Goal: Entertainment & Leisure: Consume media (video, audio)

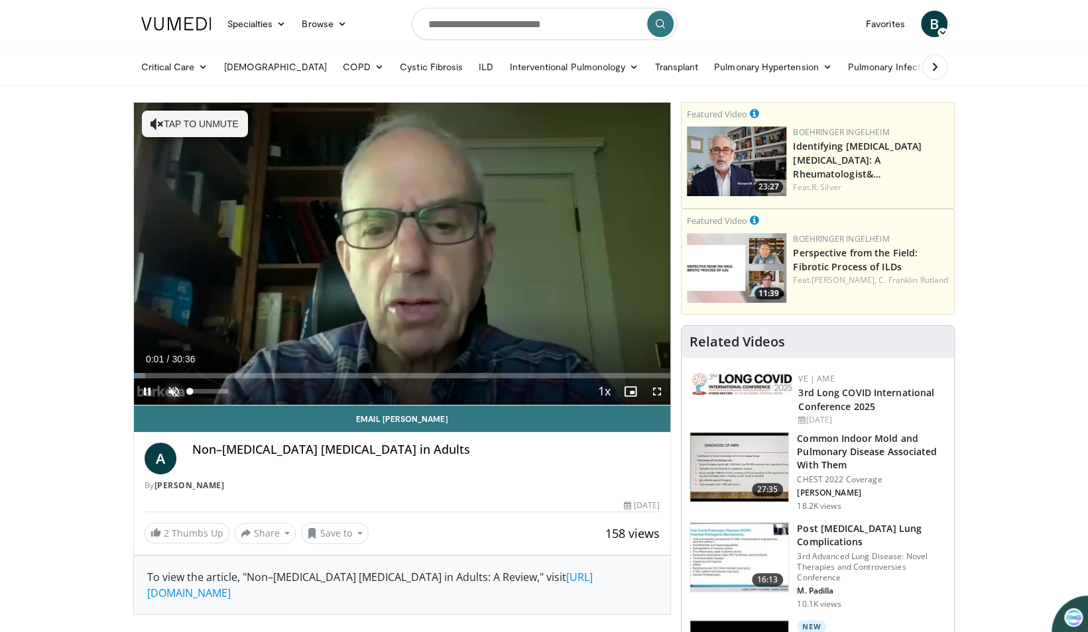
click at [172, 390] on span "Video Player" at bounding box center [173, 392] width 27 height 27
click at [658, 389] on span "Video Player" at bounding box center [657, 392] width 27 height 27
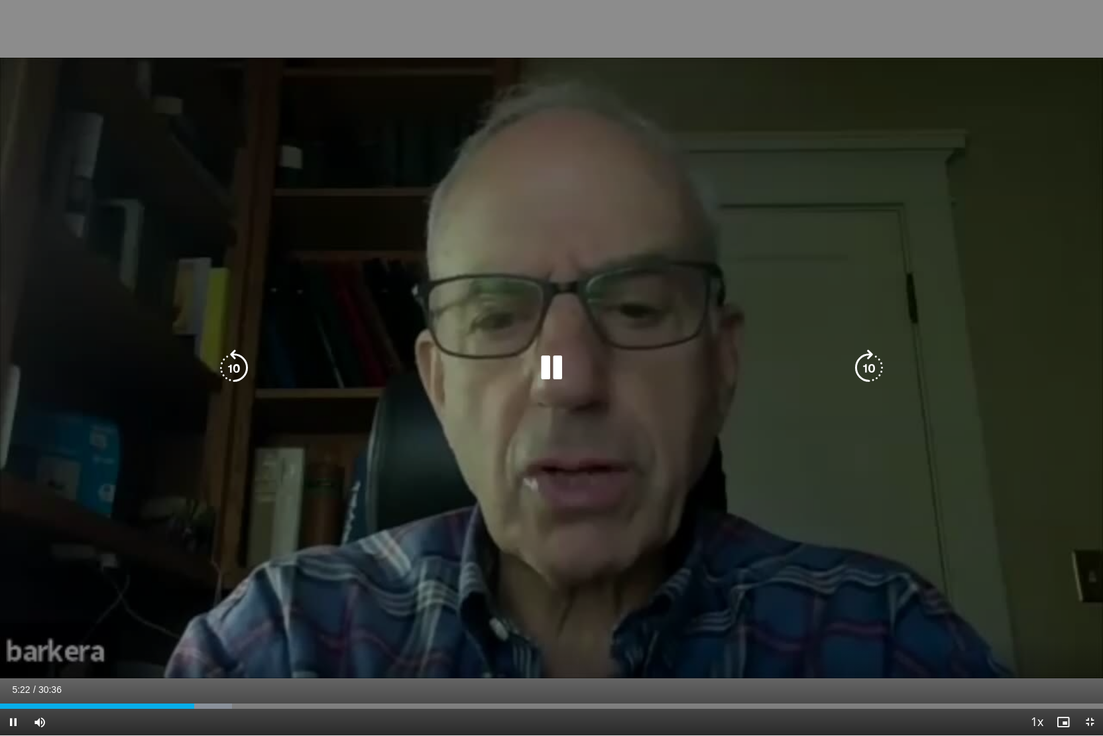
click at [865, 364] on icon "Video Player" at bounding box center [869, 367] width 37 height 37
click at [862, 371] on icon "Video Player" at bounding box center [869, 367] width 37 height 37
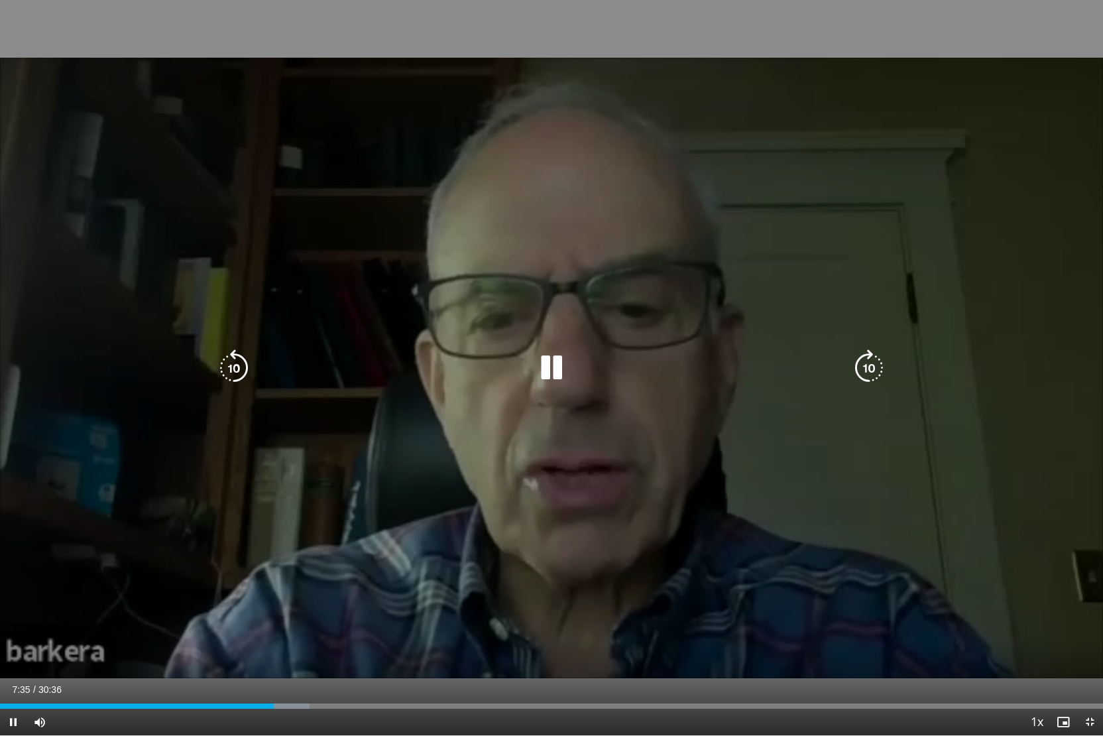
click at [871, 369] on icon "Video Player" at bounding box center [869, 367] width 37 height 37
click at [870, 371] on icon "Video Player" at bounding box center [869, 367] width 37 height 37
click at [871, 371] on icon "Video Player" at bounding box center [869, 367] width 37 height 37
click at [873, 363] on icon "Video Player" at bounding box center [869, 367] width 37 height 37
click at [867, 368] on icon "Video Player" at bounding box center [869, 367] width 37 height 37
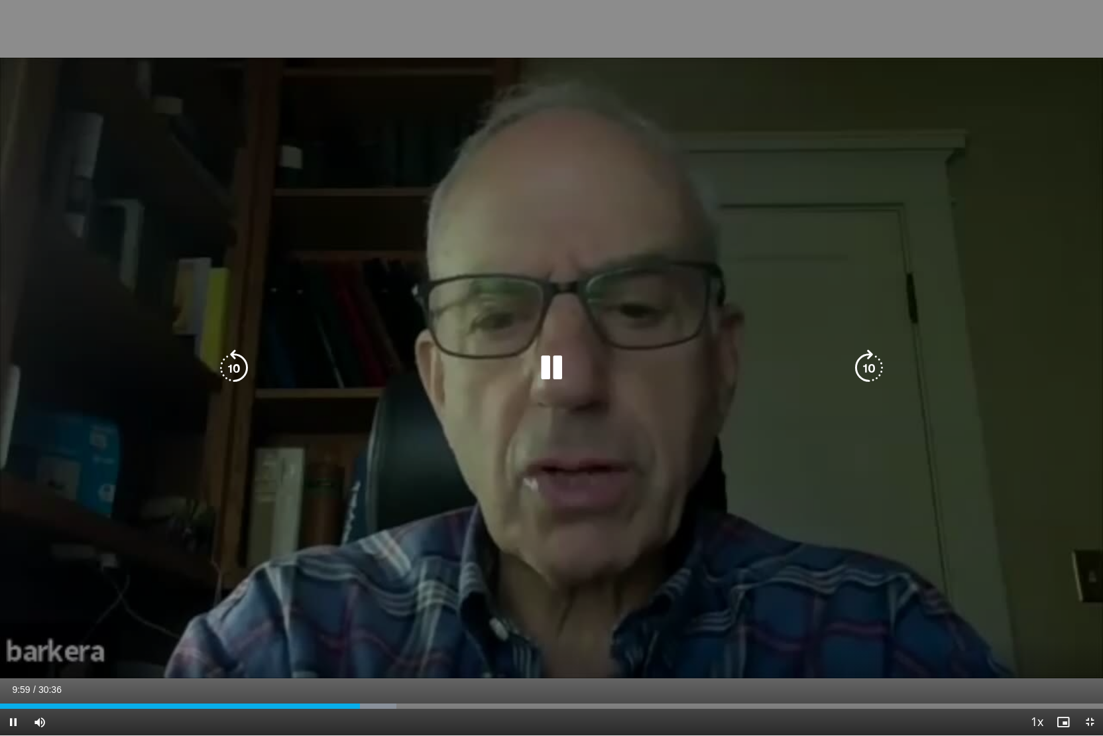
click at [867, 368] on icon "Video Player" at bounding box center [869, 367] width 37 height 37
click at [868, 375] on icon "Video Player" at bounding box center [869, 367] width 37 height 37
click at [867, 375] on icon "Video Player" at bounding box center [869, 367] width 37 height 37
click at [870, 373] on icon "Video Player" at bounding box center [869, 367] width 37 height 37
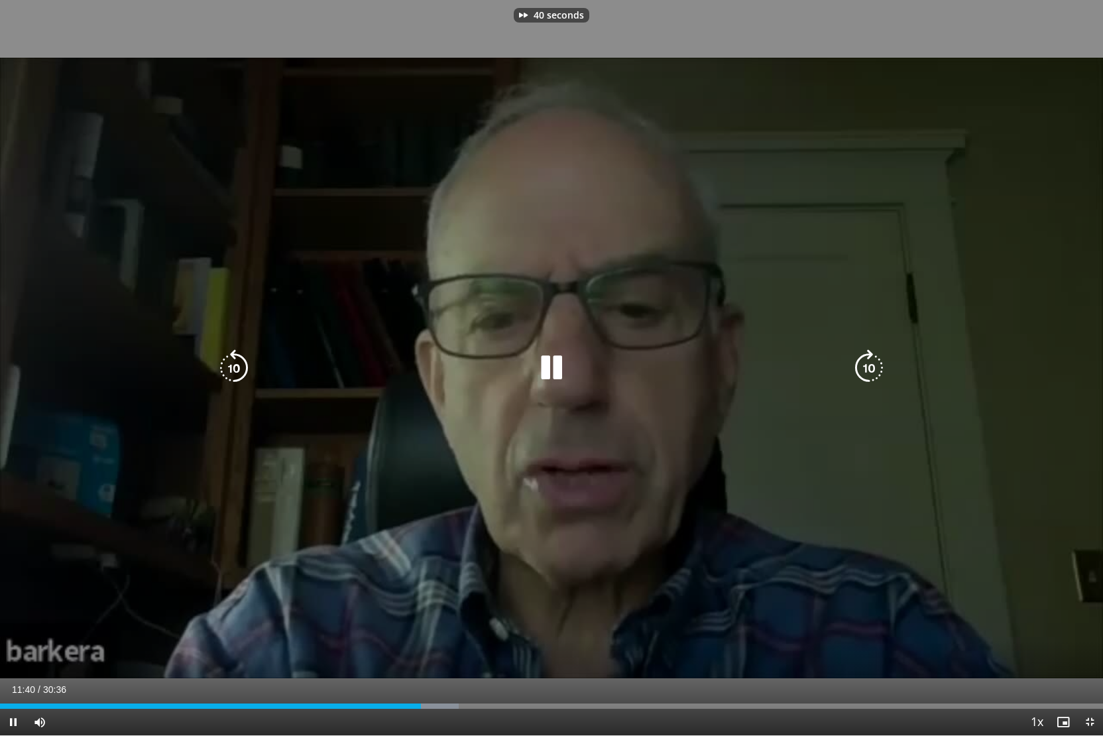
click at [870, 373] on icon "Video Player" at bounding box center [869, 367] width 37 height 37
click at [871, 373] on icon "Video Player" at bounding box center [869, 367] width 37 height 37
click at [871, 374] on icon "Video Player" at bounding box center [869, 367] width 37 height 37
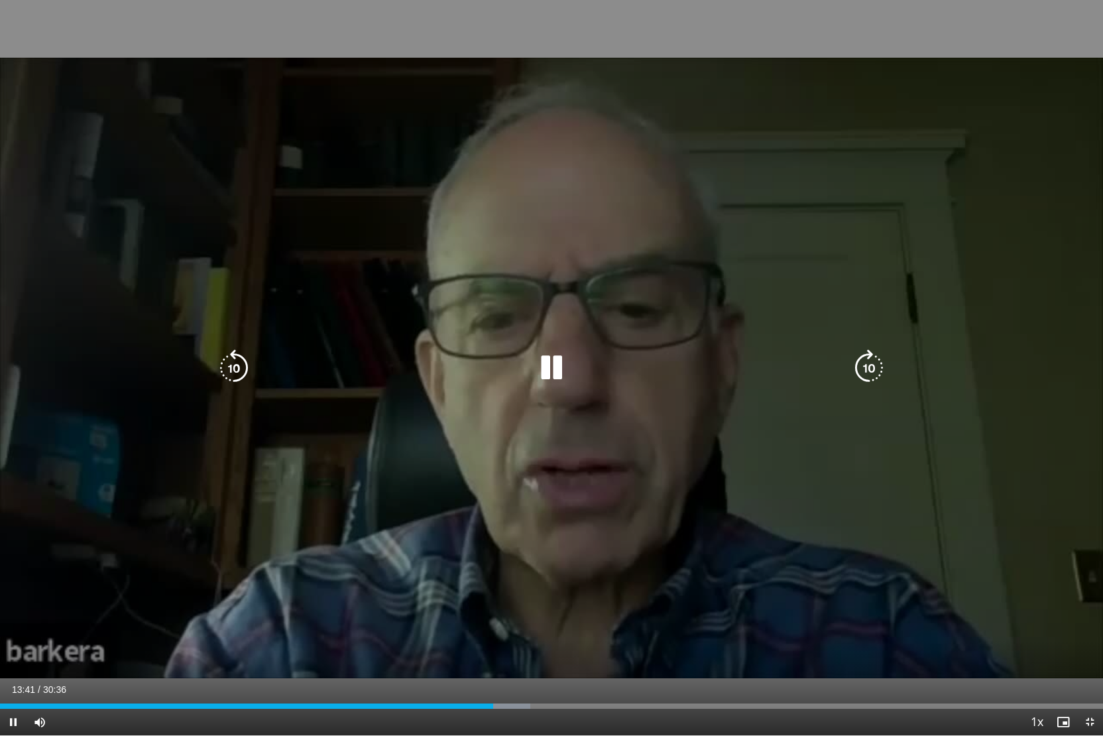
click at [870, 362] on icon "Video Player" at bounding box center [869, 367] width 37 height 37
click at [877, 366] on icon "Video Player" at bounding box center [869, 367] width 37 height 37
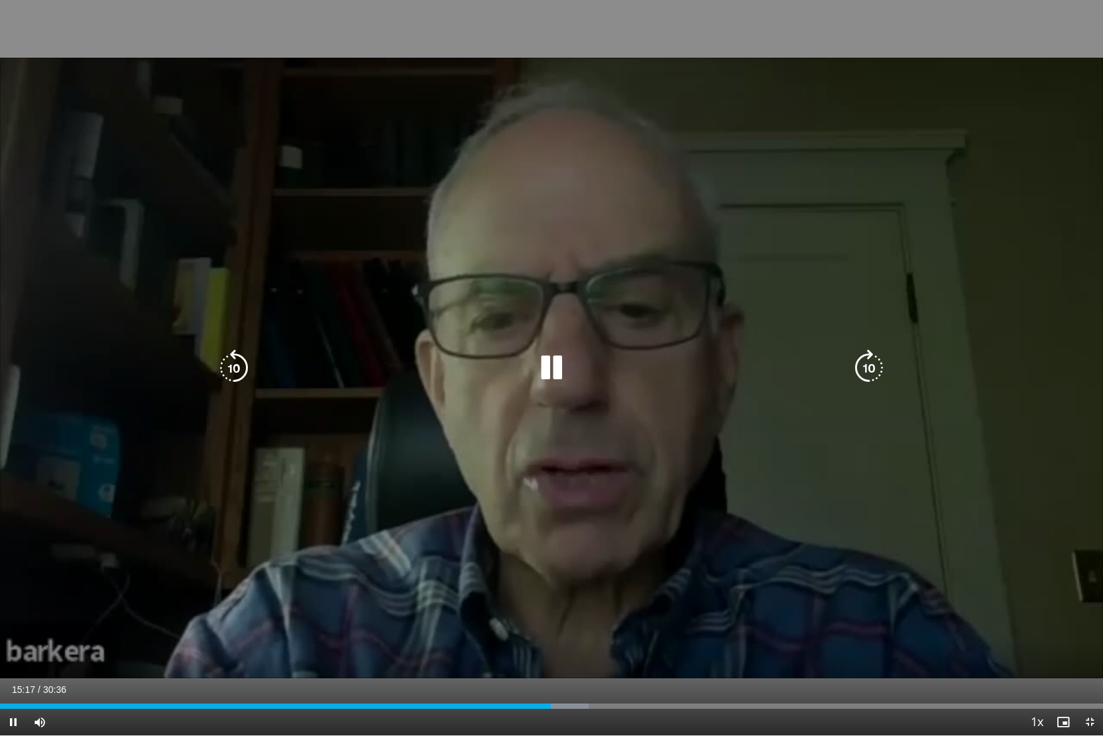
click at [874, 369] on icon "Video Player" at bounding box center [869, 367] width 37 height 37
click at [871, 367] on icon "Video Player" at bounding box center [869, 367] width 37 height 37
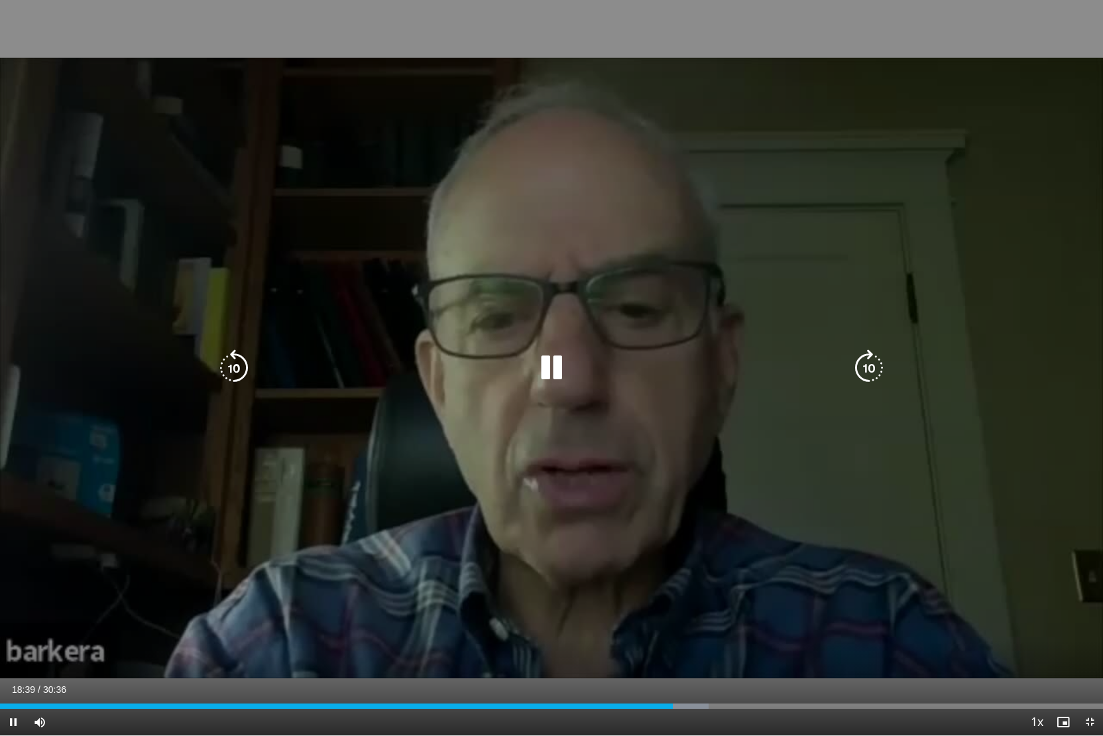
click at [870, 371] on icon "Video Player" at bounding box center [869, 367] width 37 height 37
click at [872, 367] on icon "Video Player" at bounding box center [869, 367] width 37 height 37
click at [878, 365] on icon "Video Player" at bounding box center [869, 367] width 37 height 37
click at [866, 361] on icon "Video Player" at bounding box center [869, 367] width 37 height 37
click at [873, 370] on icon "Video Player" at bounding box center [869, 367] width 37 height 37
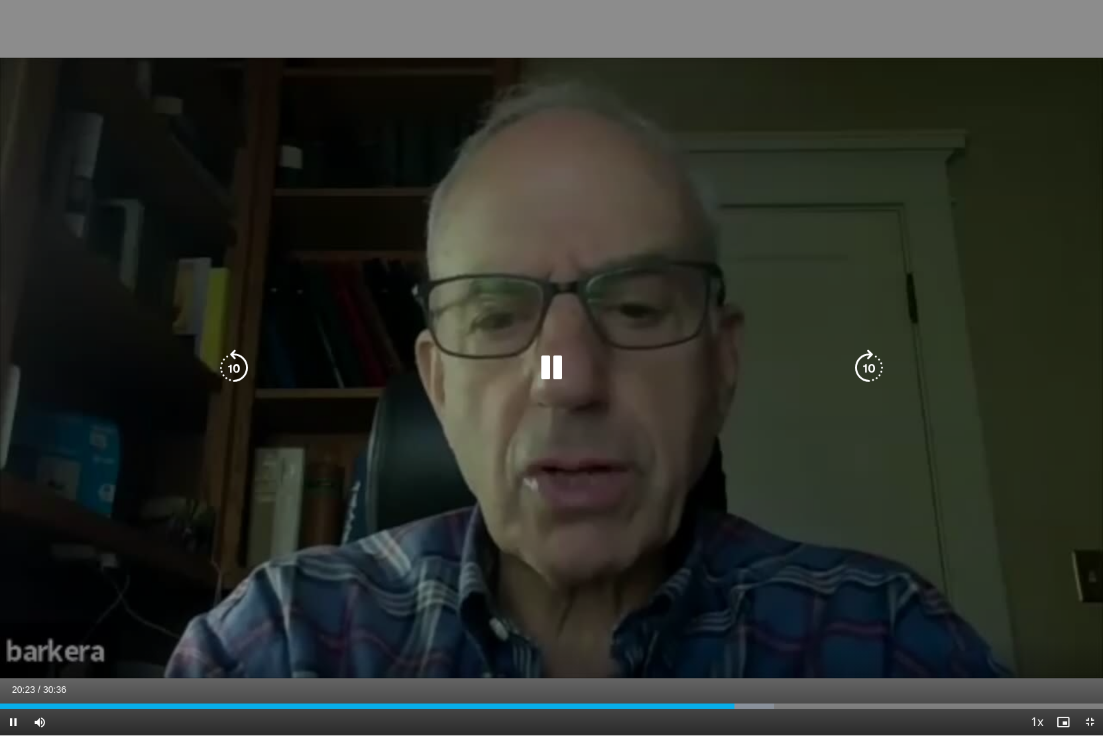
click at [870, 357] on icon "Video Player" at bounding box center [869, 367] width 37 height 37
click at [874, 360] on icon "Video Player" at bounding box center [869, 367] width 37 height 37
click at [874, 361] on icon "Video Player" at bounding box center [869, 367] width 37 height 37
click at [864, 365] on icon "Video Player" at bounding box center [869, 367] width 37 height 37
click at [867, 368] on icon "Video Player" at bounding box center [869, 367] width 37 height 37
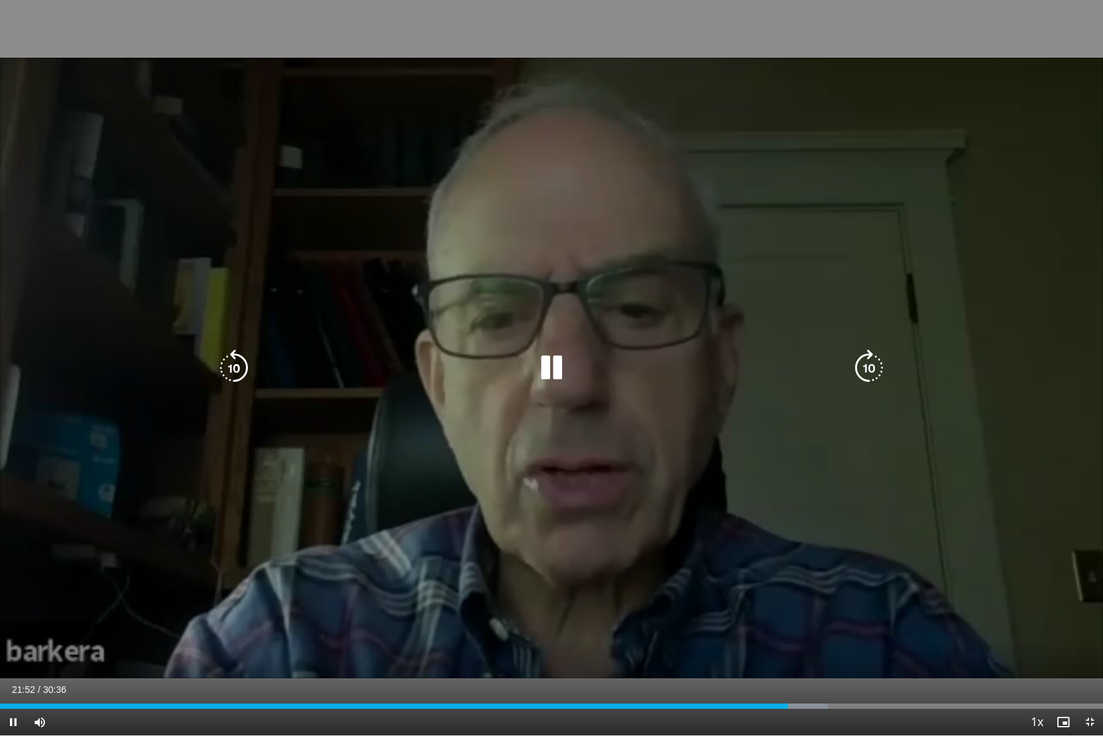
click at [863, 367] on icon "Video Player" at bounding box center [869, 367] width 37 height 37
click at [871, 369] on icon "Video Player" at bounding box center [869, 367] width 37 height 37
click at [867, 371] on icon "Video Player" at bounding box center [869, 367] width 37 height 37
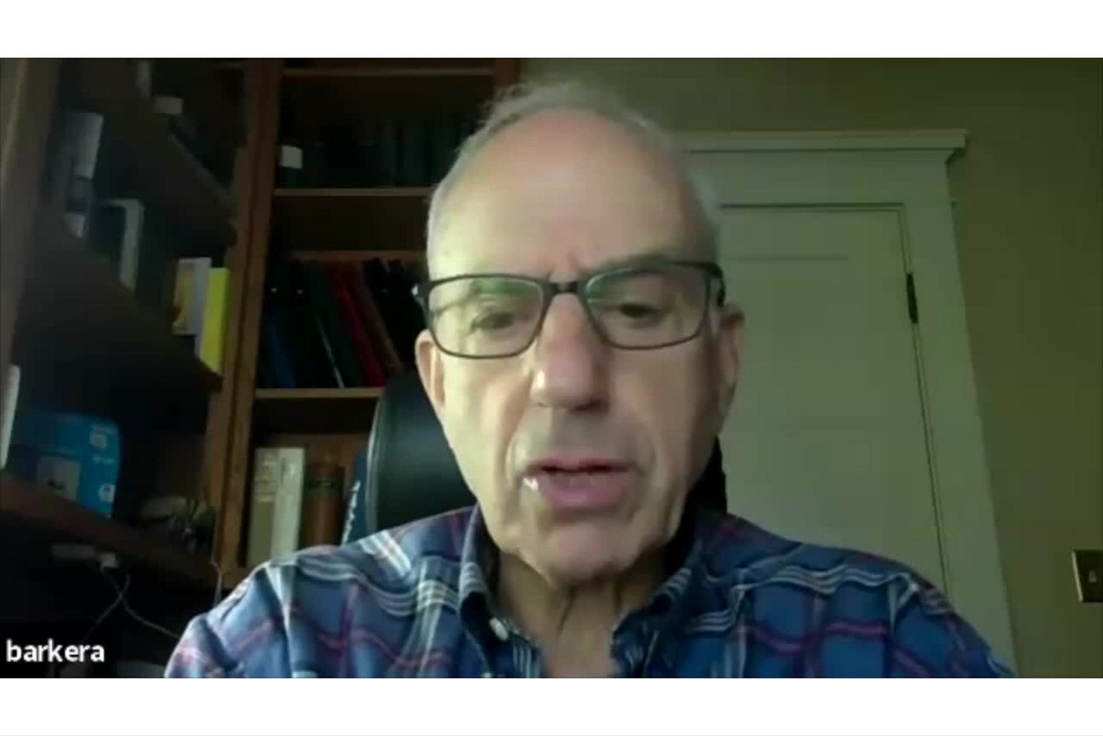
click at [870, 367] on div "30 seconds Tap to unmute" at bounding box center [551, 367] width 1103 height 735
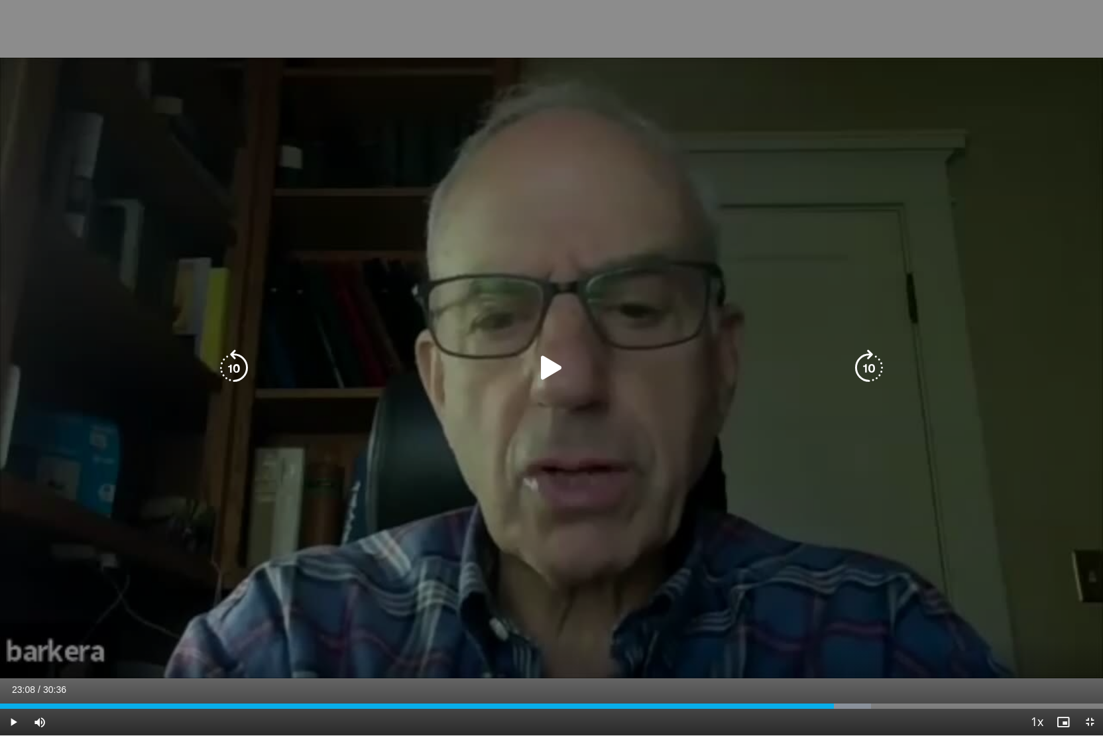
click at [534, 367] on icon "Video Player" at bounding box center [551, 367] width 37 height 37
click at [876, 363] on icon "Video Player" at bounding box center [869, 367] width 37 height 37
click at [872, 367] on icon "Video Player" at bounding box center [869, 367] width 37 height 37
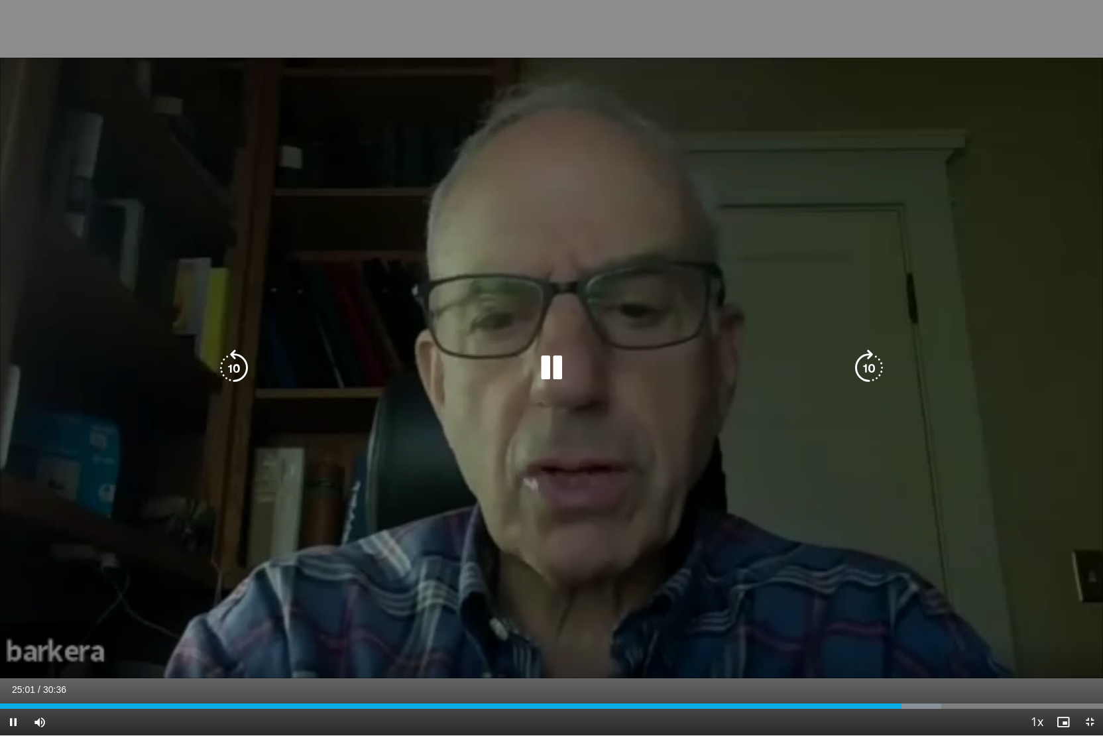
click at [875, 369] on icon "Video Player" at bounding box center [869, 367] width 37 height 37
click at [875, 370] on icon "Video Player" at bounding box center [869, 367] width 37 height 37
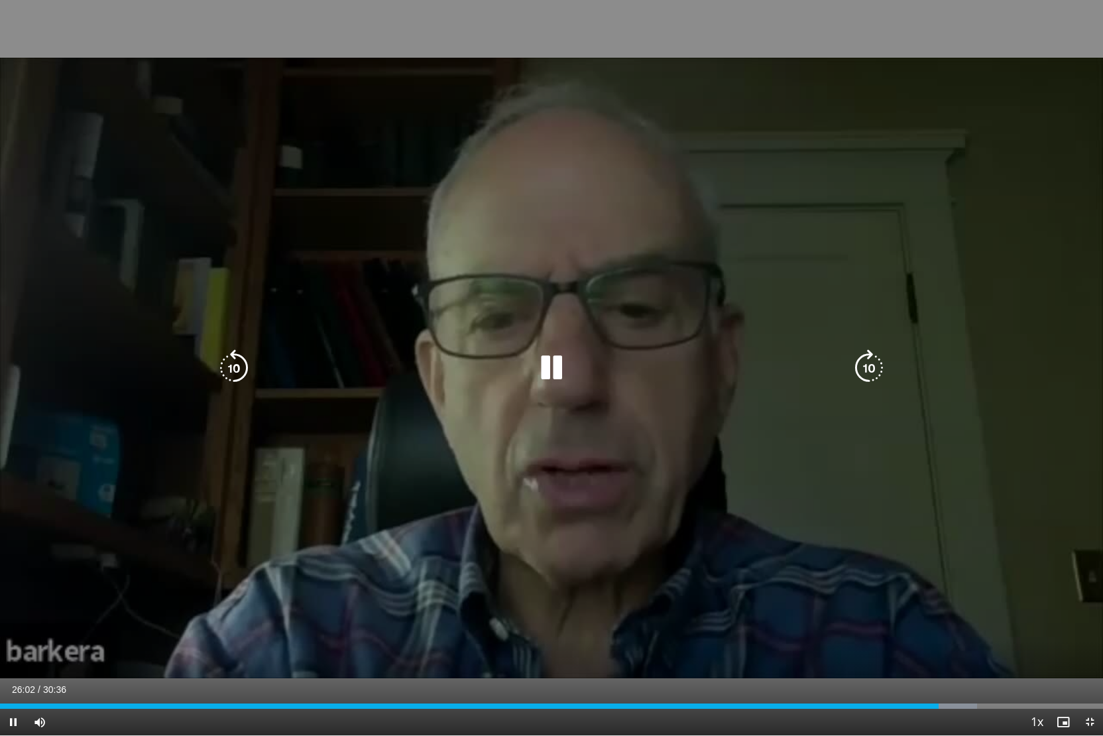
click at [871, 359] on icon "Video Player" at bounding box center [869, 367] width 37 height 37
click at [870, 363] on icon "Video Player" at bounding box center [869, 367] width 37 height 37
